Goal: Leave review/rating

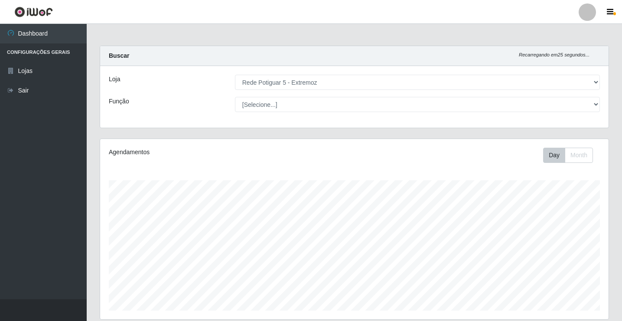
select select "79"
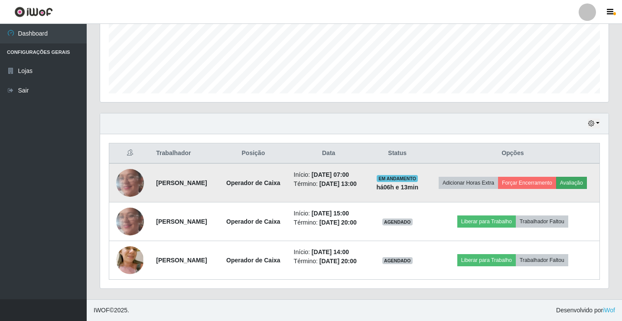
scroll to position [180, 509]
click at [576, 177] on button "Avaliação" at bounding box center [571, 183] width 31 height 12
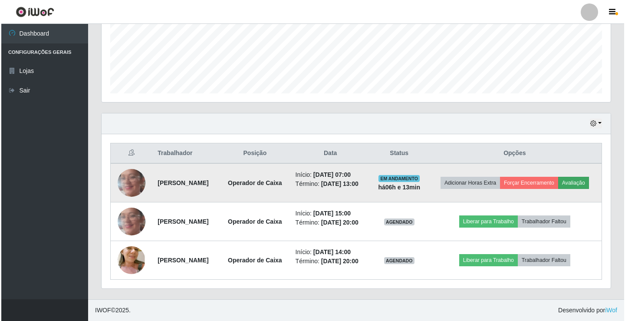
scroll to position [180, 504]
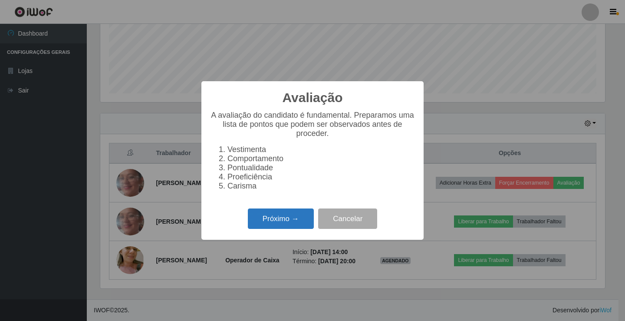
click at [290, 217] on button "Próximo →" at bounding box center [281, 218] width 66 height 20
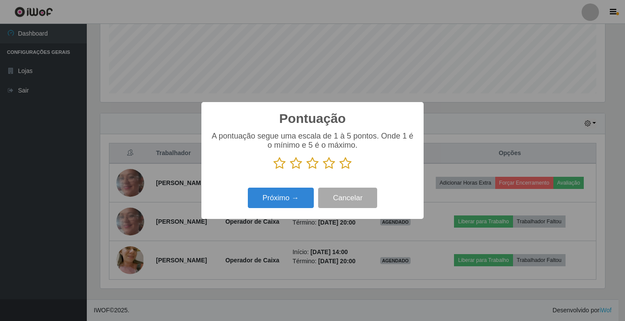
scroll to position [433565, 433241]
click at [344, 164] on icon at bounding box center [345, 163] width 12 height 13
click at [339, 170] on input "radio" at bounding box center [339, 170] width 0 height 0
click at [304, 194] on button "Próximo →" at bounding box center [281, 197] width 66 height 20
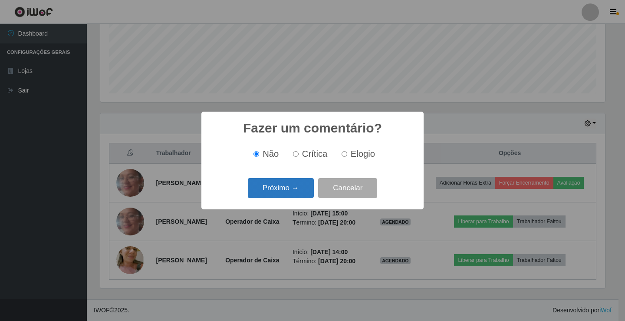
click at [293, 189] on button "Próximo →" at bounding box center [281, 188] width 66 height 20
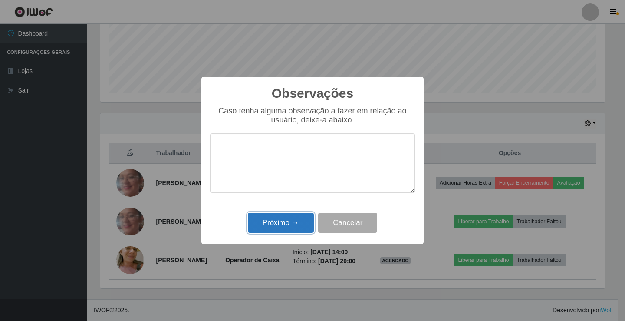
click at [298, 224] on button "Próximo →" at bounding box center [281, 223] width 66 height 20
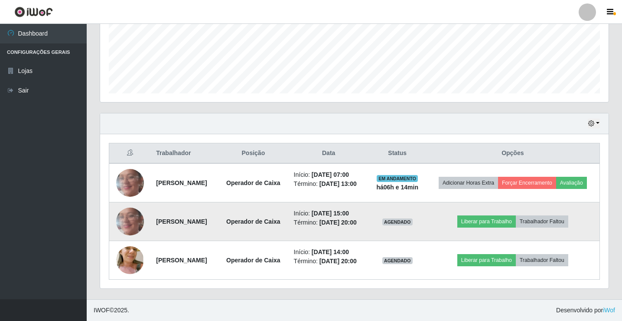
scroll to position [180, 509]
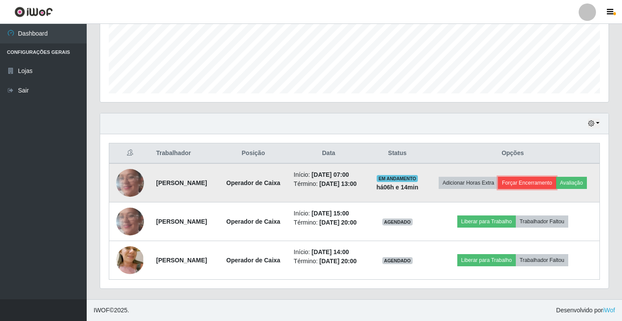
click at [530, 183] on button "Forçar Encerramento" at bounding box center [527, 183] width 58 height 12
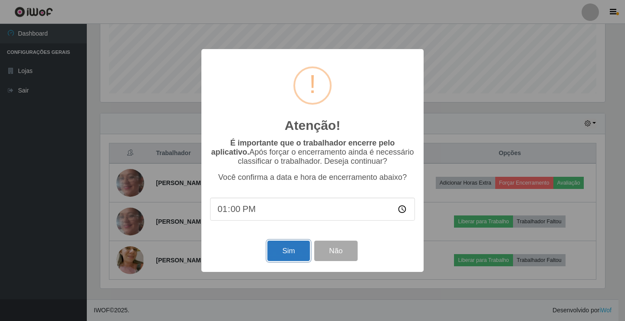
click at [293, 249] on button "Sim" at bounding box center [288, 250] width 42 height 20
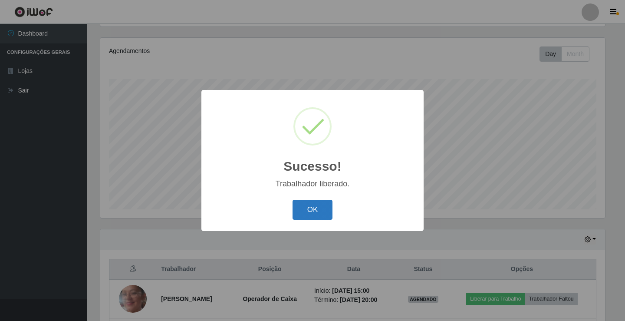
click at [327, 204] on button "OK" at bounding box center [312, 210] width 40 height 20
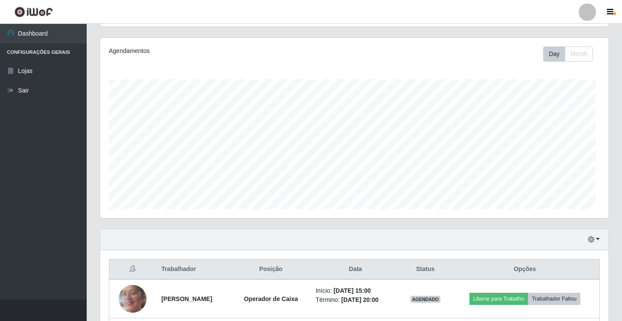
scroll to position [180, 509]
